Goal: Task Accomplishment & Management: Use online tool/utility

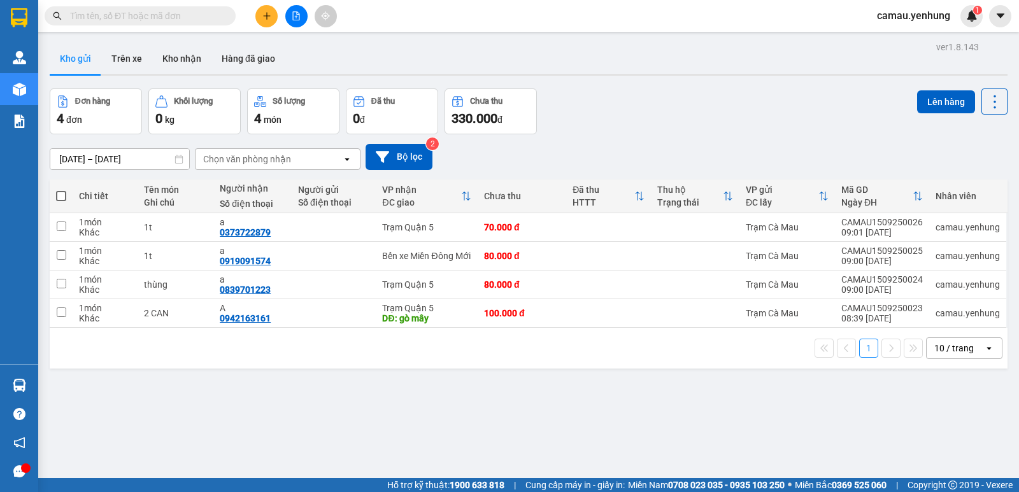
click at [60, 195] on span at bounding box center [61, 196] width 10 height 10
click at [61, 190] on input "checkbox" at bounding box center [61, 190] width 0 height 0
checkbox input "true"
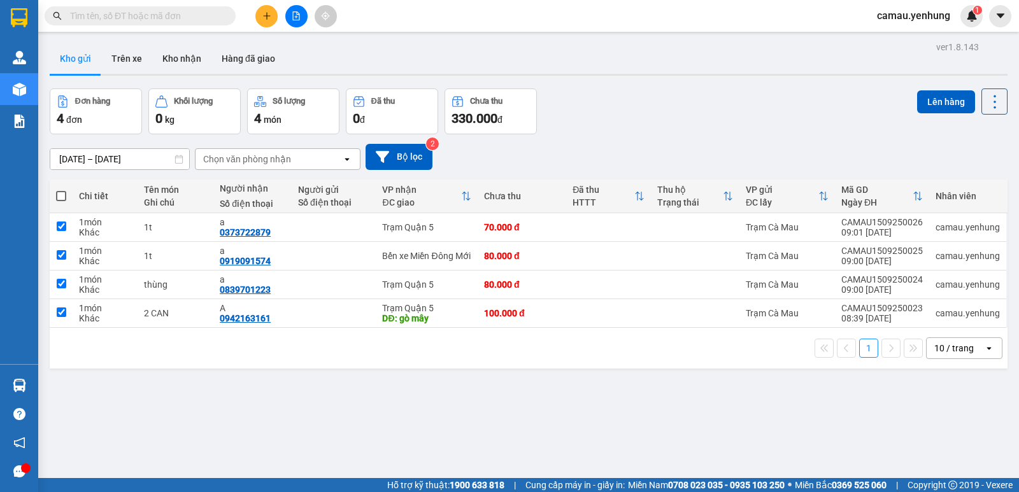
checkbox input "true"
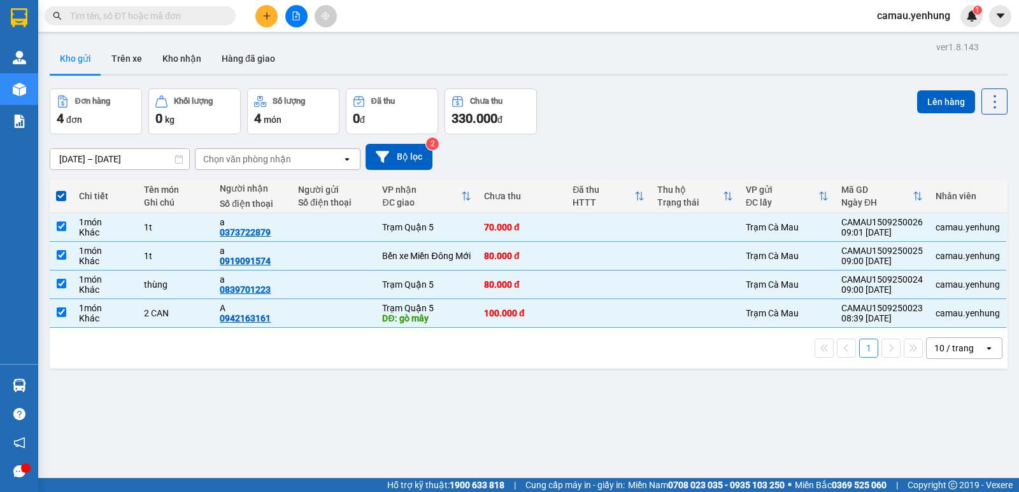
click at [962, 348] on div "10 / trang" at bounding box center [953, 348] width 39 height 13
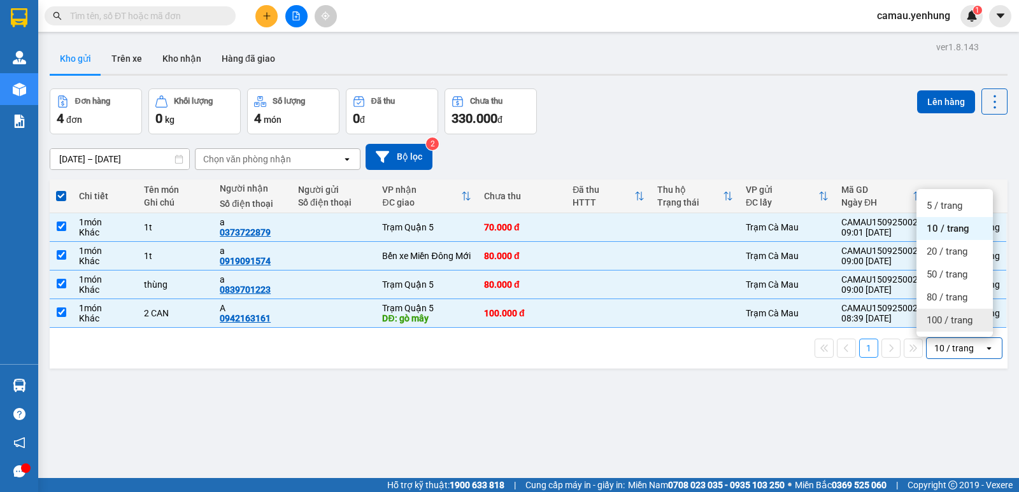
click at [951, 318] on span "100 / trang" at bounding box center [950, 320] width 46 height 13
checkbox input "false"
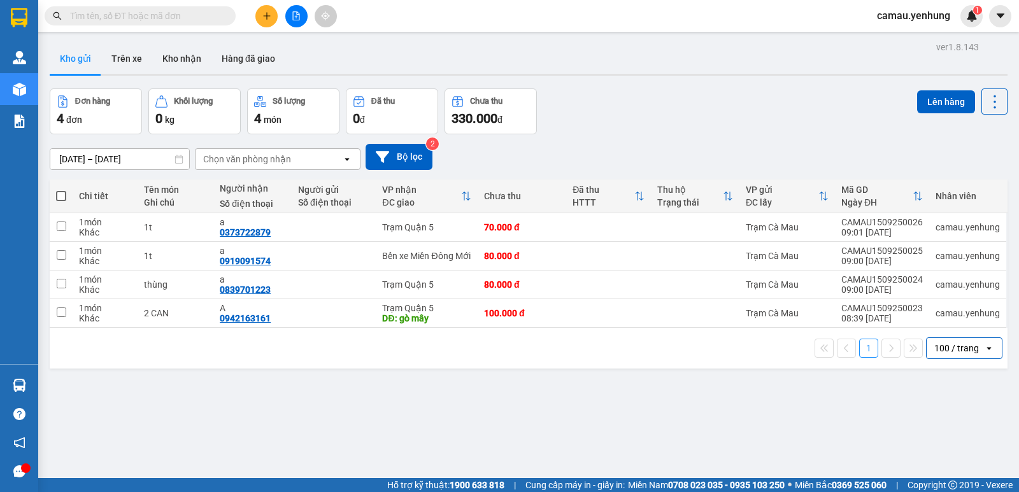
click at [62, 195] on span at bounding box center [61, 196] width 10 height 10
click at [61, 190] on input "checkbox" at bounding box center [61, 190] width 0 height 0
checkbox input "true"
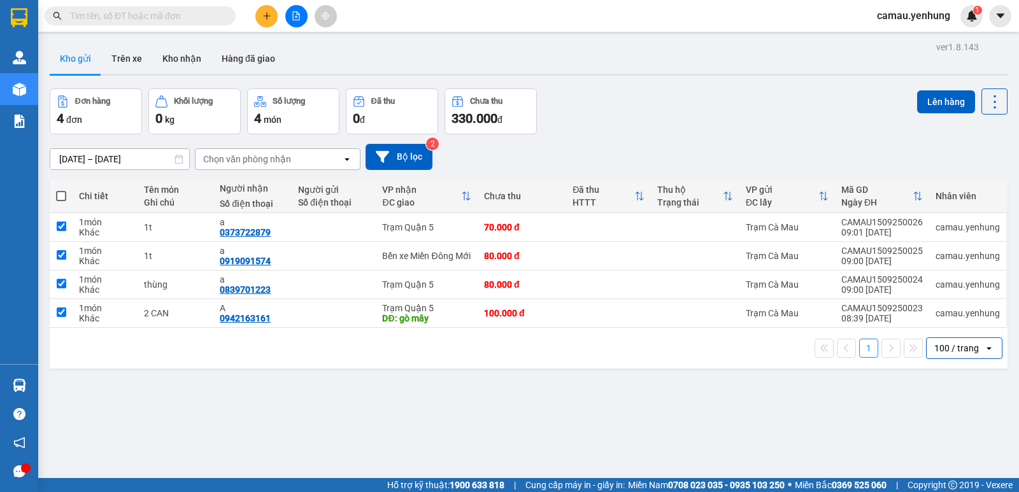
checkbox input "true"
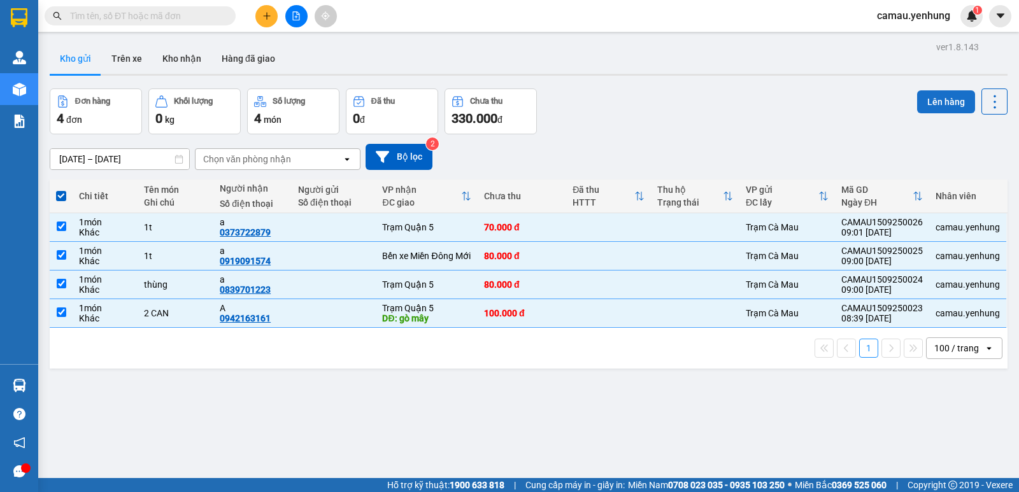
click at [932, 104] on button "Lên hàng" at bounding box center [946, 101] width 58 height 23
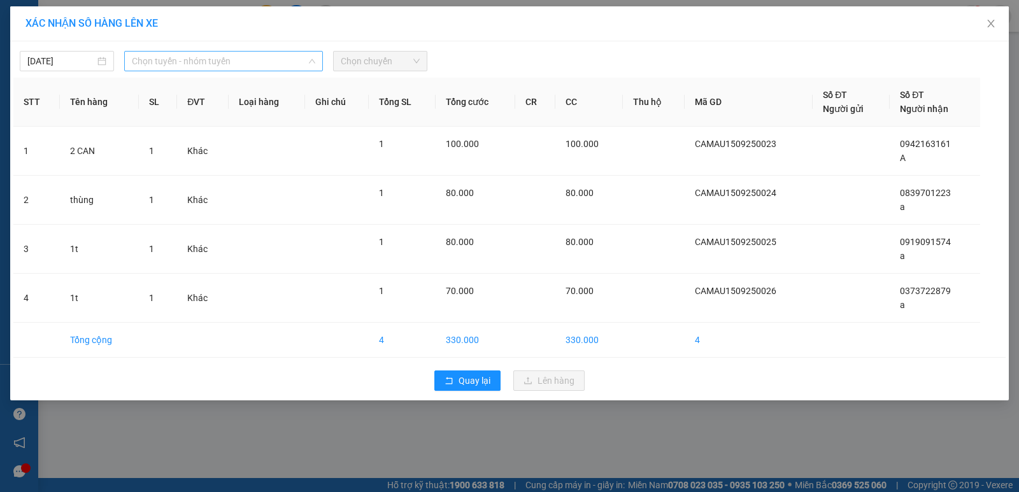
click at [301, 60] on span "Chọn tuyến - nhóm tuyến" at bounding box center [223, 61] width 183 height 19
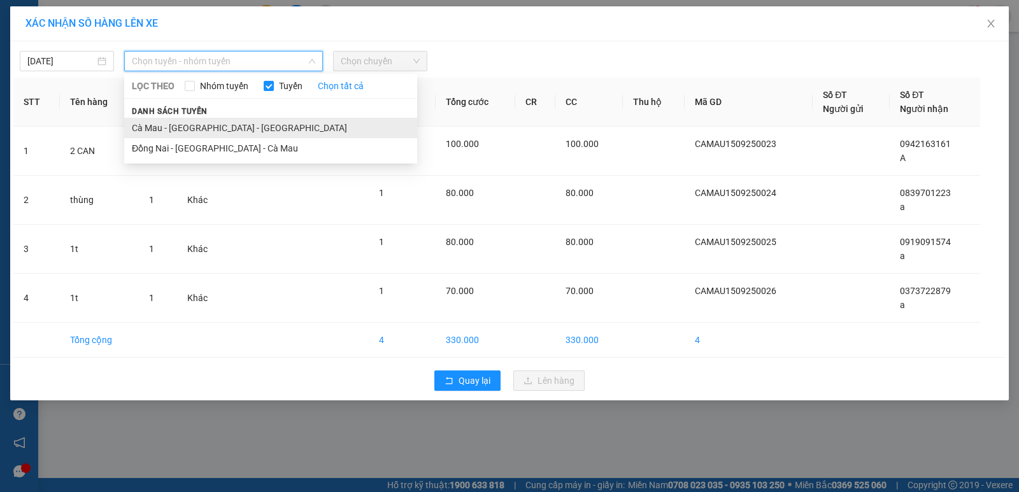
click at [252, 127] on li "Cà Mau - [GEOGRAPHIC_DATA] - [GEOGRAPHIC_DATA]" at bounding box center [270, 128] width 293 height 20
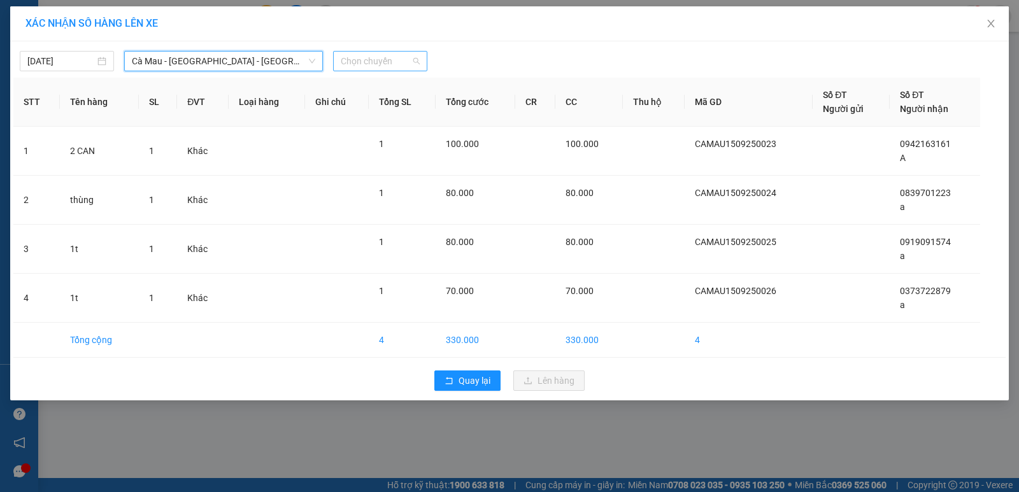
click at [410, 61] on span "Chọn chuyến" at bounding box center [380, 61] width 79 height 19
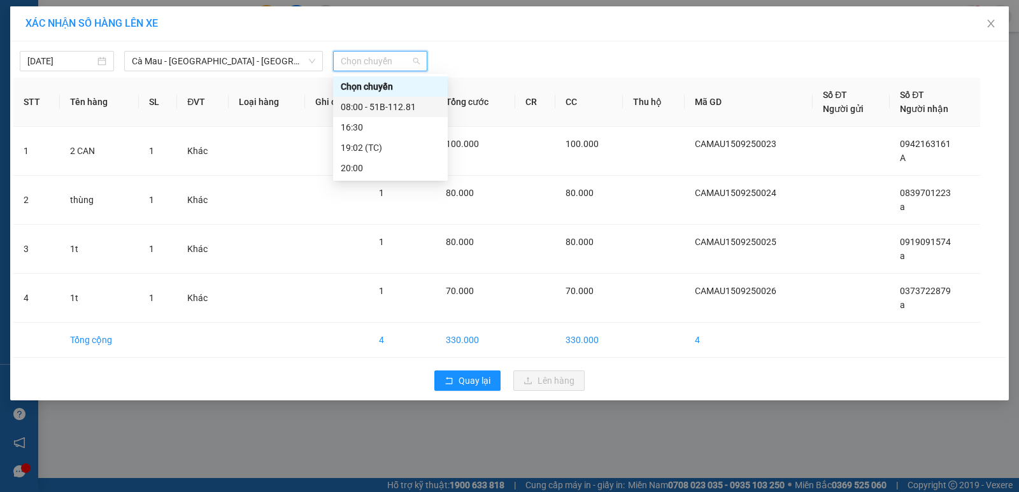
click at [397, 106] on div "08:00 - 51B-112.81" at bounding box center [390, 107] width 99 height 14
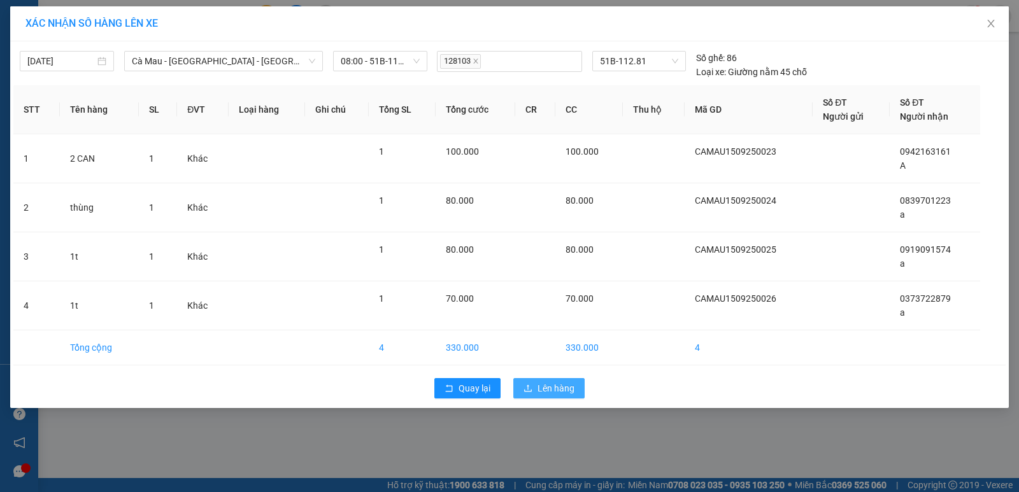
click at [548, 388] on span "Lên hàng" at bounding box center [555, 388] width 37 height 14
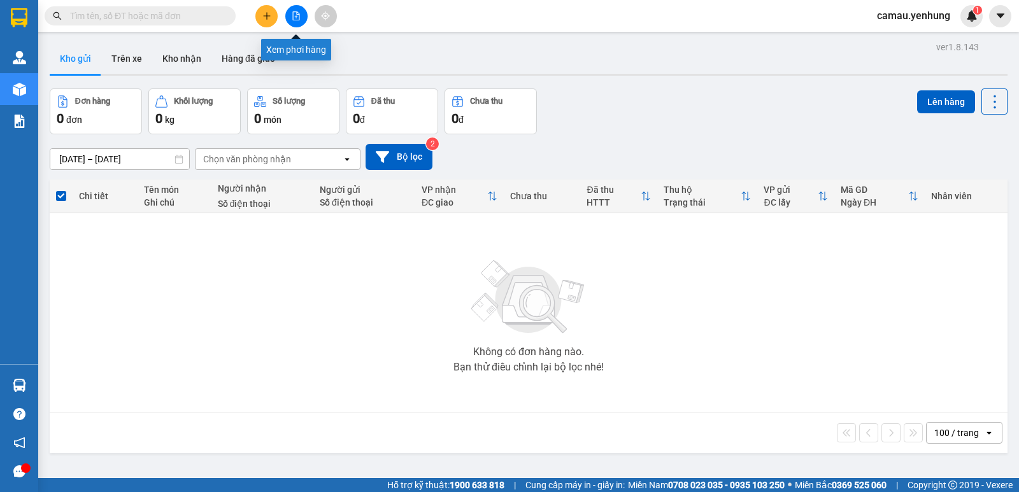
click at [302, 21] on button at bounding box center [296, 16] width 22 height 22
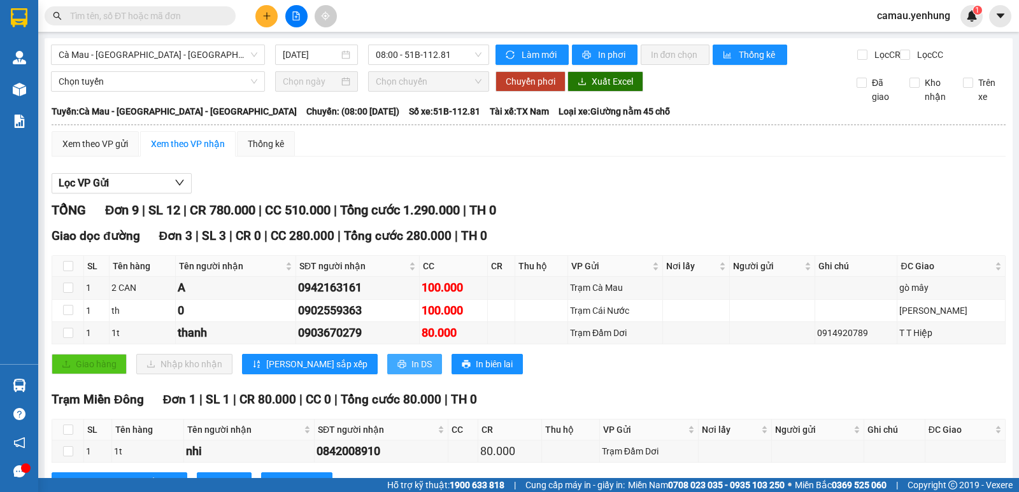
click at [411, 371] on span "In DS" at bounding box center [421, 364] width 20 height 14
